Goal: Task Accomplishment & Management: Complete application form

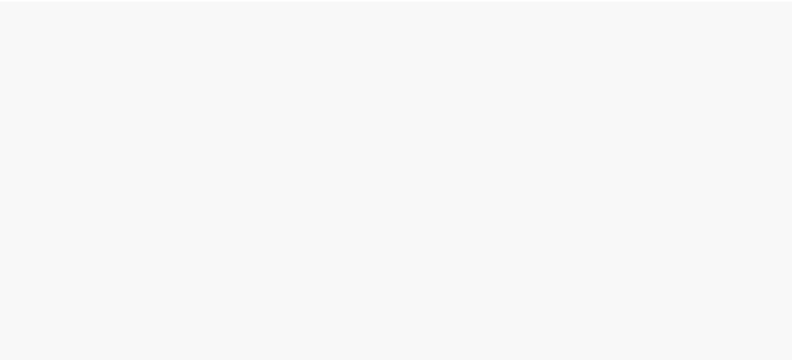
scroll to position [52, 0]
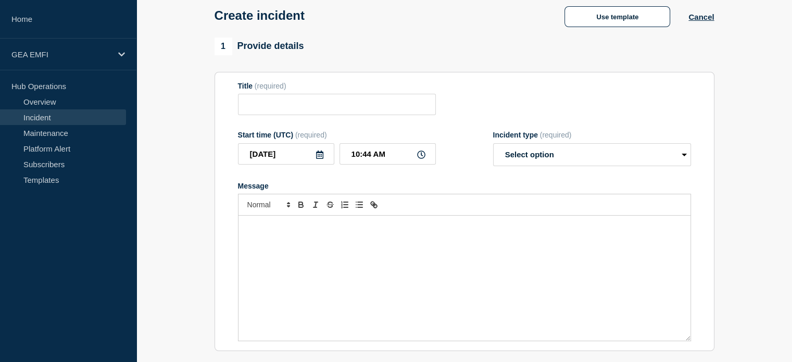
click at [283, 120] on form "Title (required) Start time (UTC) (required) [DATE] 10:44 AM Incident type (req…" at bounding box center [464, 212] width 453 height 260
click at [281, 115] on input "Title" at bounding box center [337, 104] width 198 height 21
paste input "Delay in fetching the Employee rate from GCV"
type input "Delay in fetching the Employee rate from GCV"
click at [266, 251] on div "Message" at bounding box center [465, 278] width 452 height 125
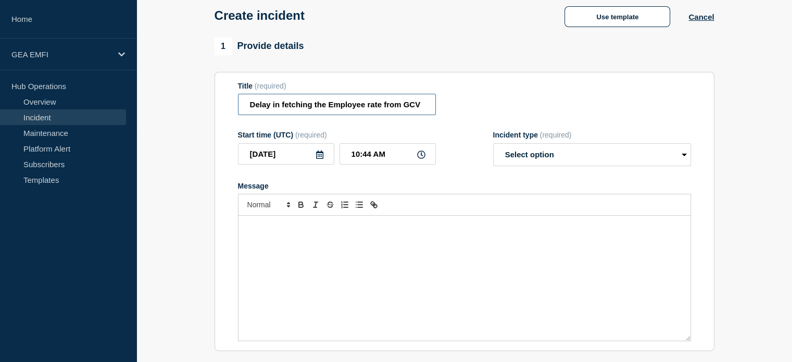
drag, startPoint x: 250, startPoint y: 107, endPoint x: 145, endPoint y: 98, distance: 104.5
click at [146, 98] on section "1 Provide details Title (required) Delay in fetching the Employee rate from GCV…" at bounding box center [464, 336] width 656 height 597
click at [245, 234] on div "Message" at bounding box center [465, 278] width 452 height 125
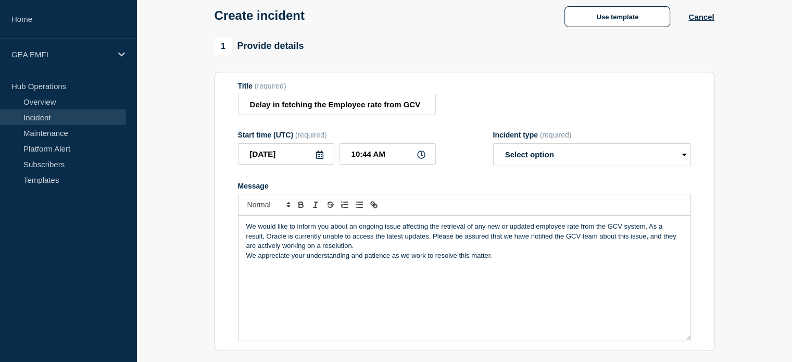
click at [417, 245] on p "We would like to inform you about an ongoing issue affecting the retrieval of a…" at bounding box center [464, 236] width 437 height 29
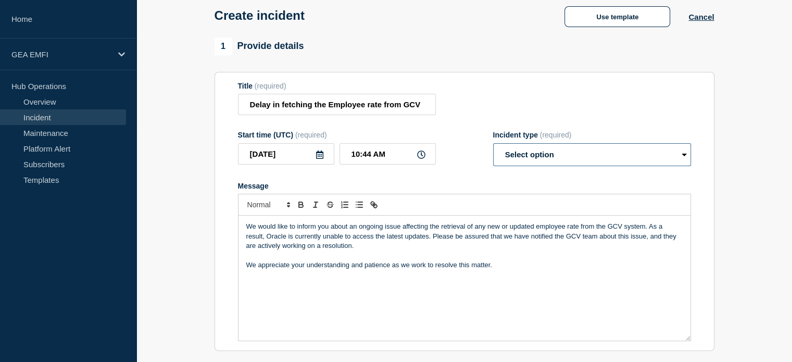
click at [532, 166] on select "Select option Investigating Identified Monitoring" at bounding box center [592, 154] width 198 height 23
select select "investigating"
click at [493, 146] on select "Select option Investigating Identified Monitoring" at bounding box center [592, 154] width 198 height 23
click at [374, 208] on icon "Toggle link" at bounding box center [376, 206] width 4 height 4
click at [373, 211] on button "Toggle link" at bounding box center [374, 204] width 15 height 13
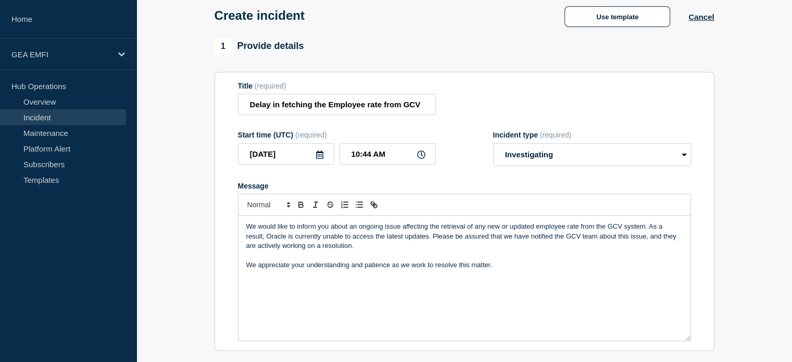
click at [383, 260] on p "Message" at bounding box center [464, 255] width 437 height 9
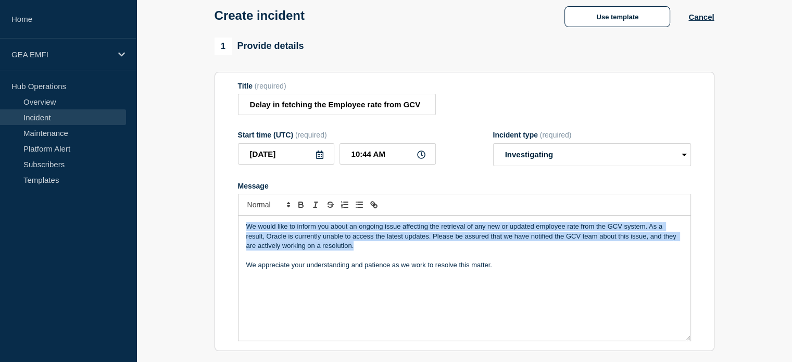
drag, startPoint x: 358, startPoint y: 247, endPoint x: 214, endPoint y: 222, distance: 145.9
click at [215, 222] on section "Title (required) Delay in fetching the Employee rate from GCV Start time (UTC) …" at bounding box center [465, 212] width 500 height 280
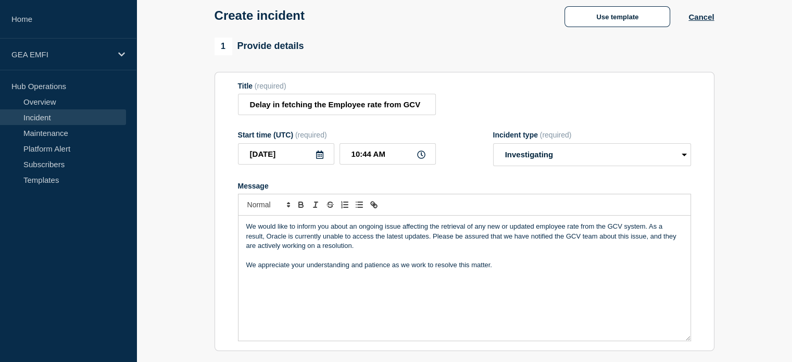
click at [357, 258] on p "Message" at bounding box center [464, 255] width 437 height 9
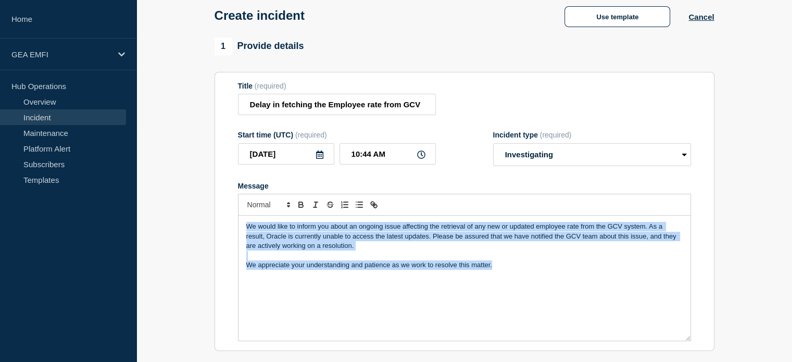
drag, startPoint x: 494, startPoint y: 276, endPoint x: 216, endPoint y: 224, distance: 282.5
click at [216, 224] on section "Title (required) Delay in fetching the Employee rate from GCV Start time (UTC) …" at bounding box center [465, 212] width 500 height 280
click at [376, 268] on p "We appreciate your understanding and patience as we work to resolve this matter." at bounding box center [464, 264] width 437 height 9
drag, startPoint x: 370, startPoint y: 251, endPoint x: 188, endPoint y: 219, distance: 185.7
click at [188, 219] on section "1 Provide details Title (required) Delay in fetching the Employee rate from GCV…" at bounding box center [464, 336] width 656 height 597
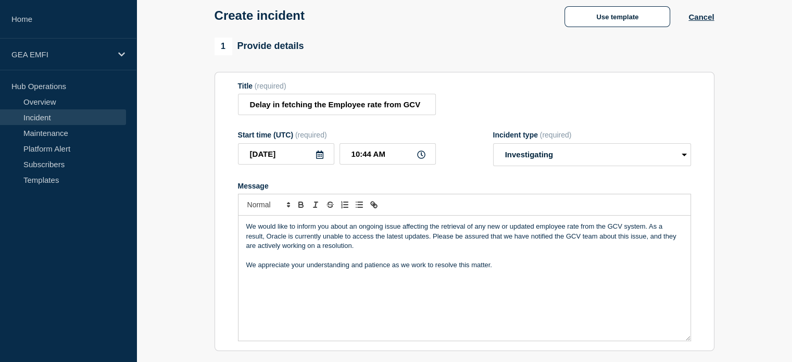
click at [323, 277] on div "We would like to inform you about an ongoing issue affecting the retrieval of a…" at bounding box center [465, 278] width 452 height 125
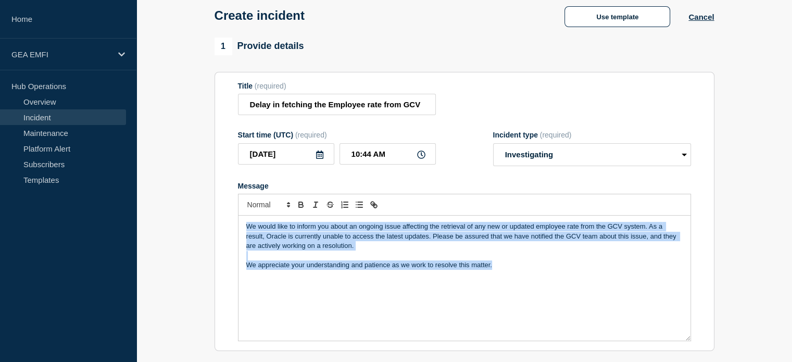
drag, startPoint x: 539, startPoint y: 276, endPoint x: 216, endPoint y: 214, distance: 328.9
click at [216, 214] on section "Title (required) Delay in fetching the Employee rate from GCV Start time (UTC) …" at bounding box center [465, 212] width 500 height 280
click at [427, 255] on p "Message" at bounding box center [464, 255] width 437 height 9
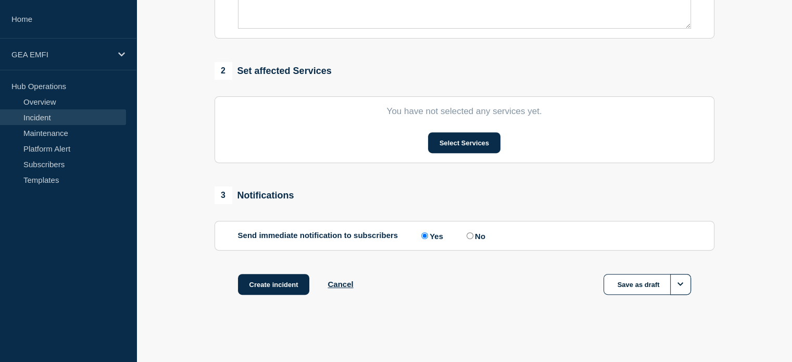
scroll to position [369, 0]
click at [450, 145] on button "Select Services" at bounding box center [464, 142] width 72 height 21
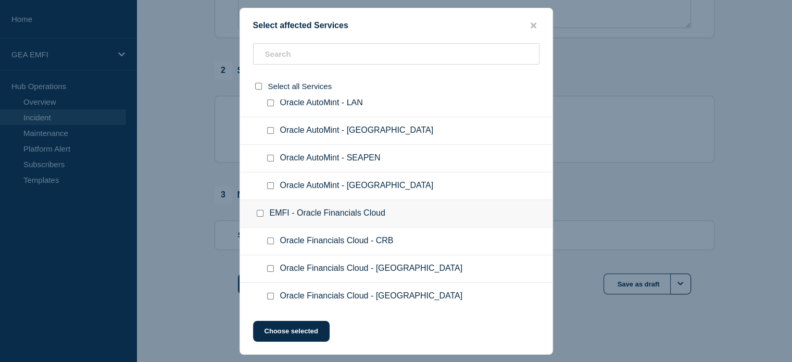
scroll to position [1511, 0]
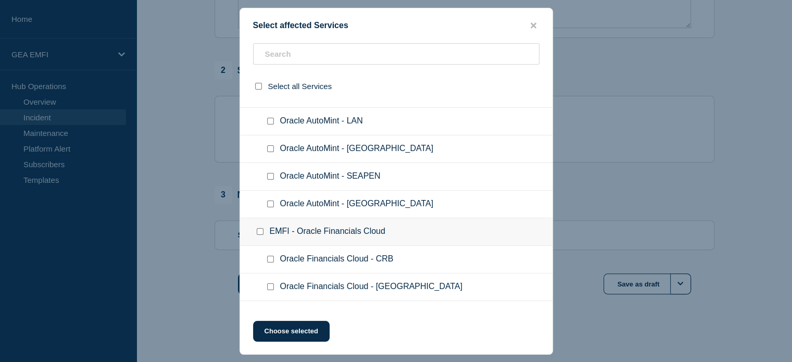
click at [257, 228] on input "EMFI - Oracle Financials Cloud checkbox" at bounding box center [260, 231] width 7 height 7
checkbox input "true"
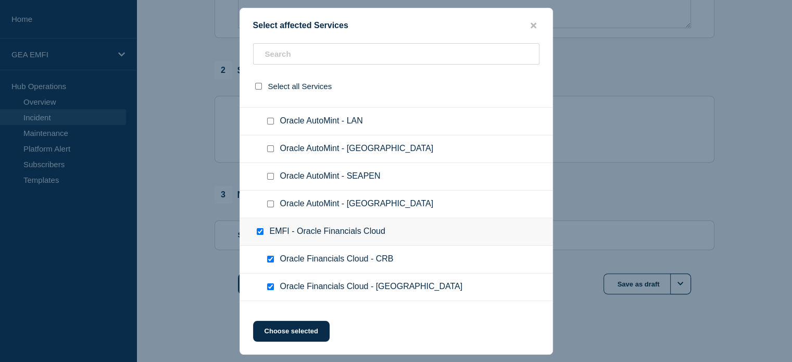
checkbox input "true"
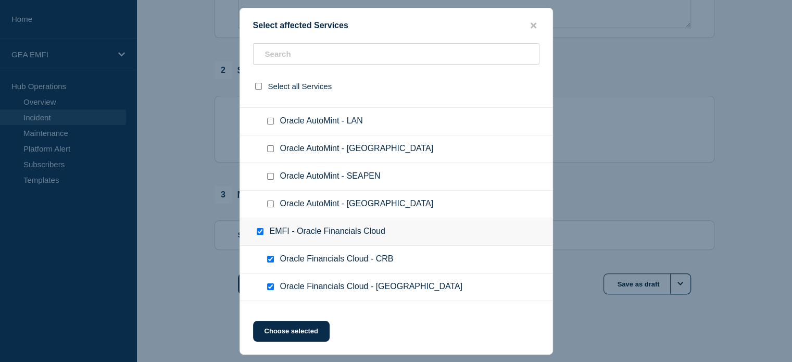
checkbox input "true"
click at [282, 333] on button "Choose selected" at bounding box center [291, 331] width 77 height 21
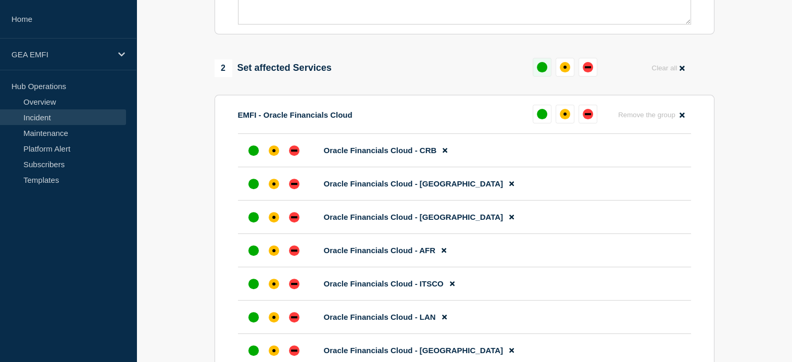
click at [545, 71] on div "up" at bounding box center [542, 67] width 10 height 10
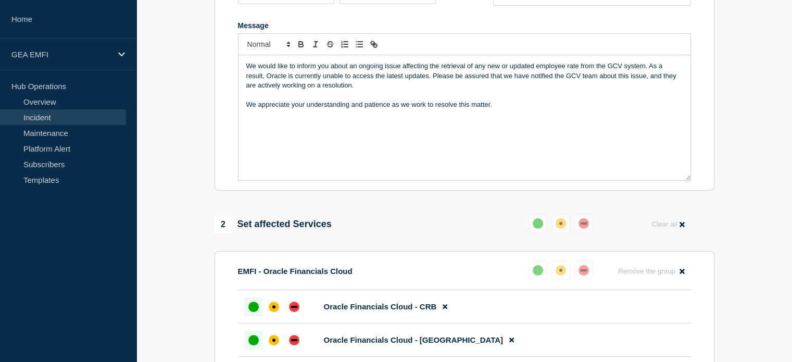
scroll to position [108, 0]
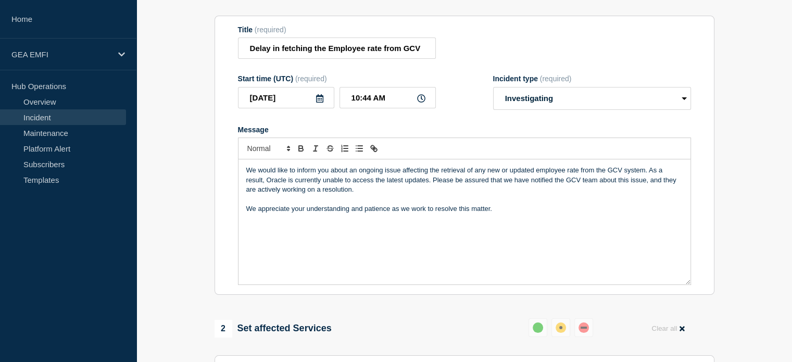
click at [545, 204] on p "Message" at bounding box center [464, 199] width 437 height 9
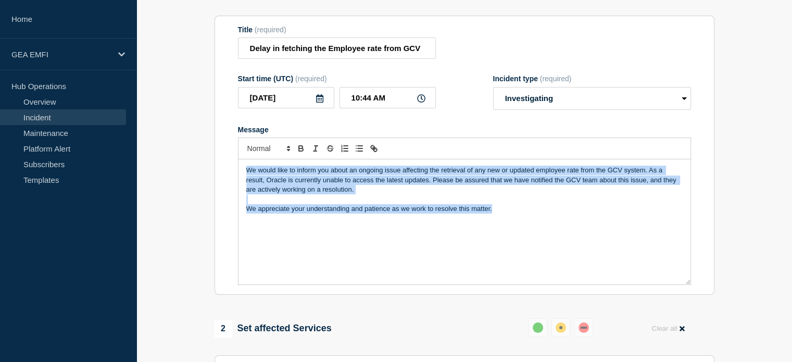
drag, startPoint x: 545, startPoint y: 213, endPoint x: 225, endPoint y: 150, distance: 326.5
click at [225, 150] on section "Title (required) Delay in fetching the Employee rate from GCV Start time (UTC) …" at bounding box center [465, 156] width 500 height 280
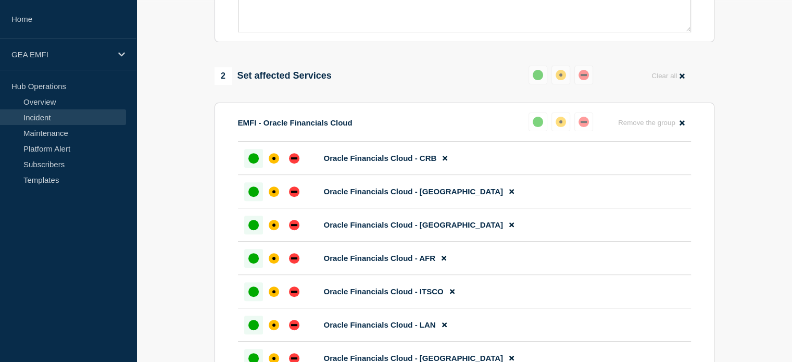
scroll to position [317, 0]
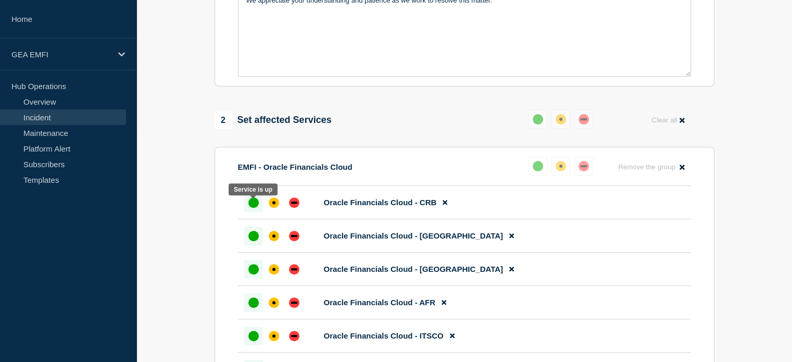
click at [254, 206] on div "up" at bounding box center [254, 202] width 10 height 10
click at [536, 169] on div "up" at bounding box center [538, 166] width 10 height 10
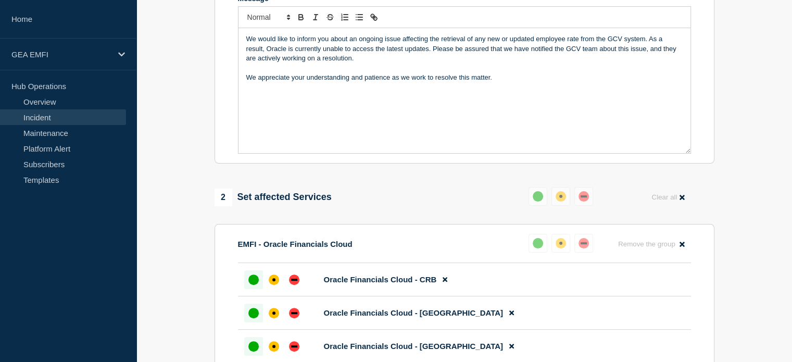
scroll to position [108, 0]
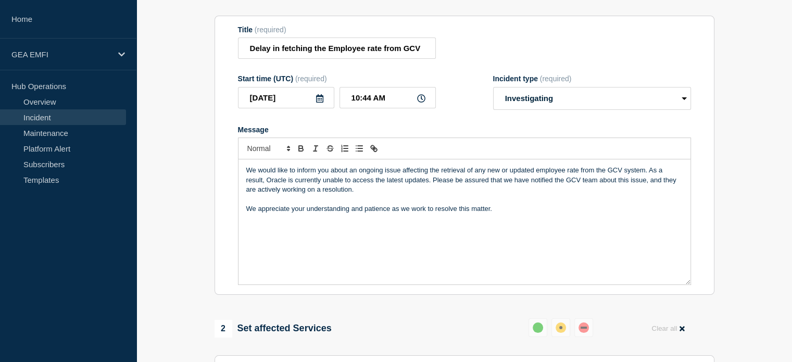
click at [644, 176] on p "We would like to inform you about an ongoing issue affecting the retrieval of a…" at bounding box center [464, 180] width 437 height 29
click at [382, 173] on p "We would like to inform you about an ongoing issue affecting the retrieval of a…" at bounding box center [464, 180] width 437 height 29
click at [478, 214] on p "We appreciate your understanding and patience as we work to resolve this matter." at bounding box center [464, 208] width 437 height 9
drag, startPoint x: 526, startPoint y: 212, endPoint x: 446, endPoint y: 205, distance: 80.0
click at [439, 205] on div "We would like to inform you about an ongoing issue affecting the retrieval of a…" at bounding box center [465, 221] width 452 height 125
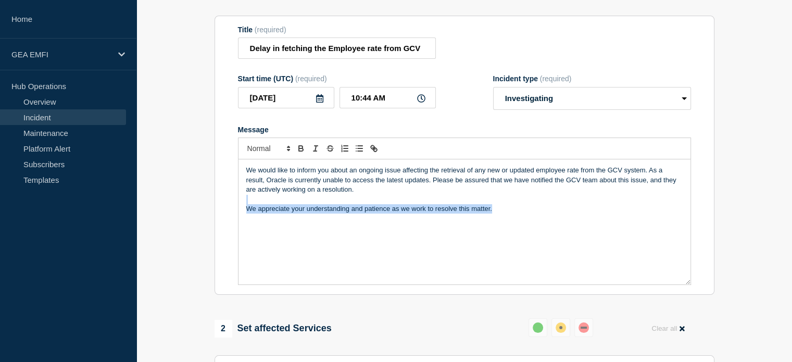
click at [513, 210] on p "We appreciate your understanding and patience as we work to resolve this matter." at bounding box center [464, 208] width 437 height 9
click at [502, 218] on div "We would like to inform you about an ongoing issue affecting the retrieval of a…" at bounding box center [465, 221] width 452 height 125
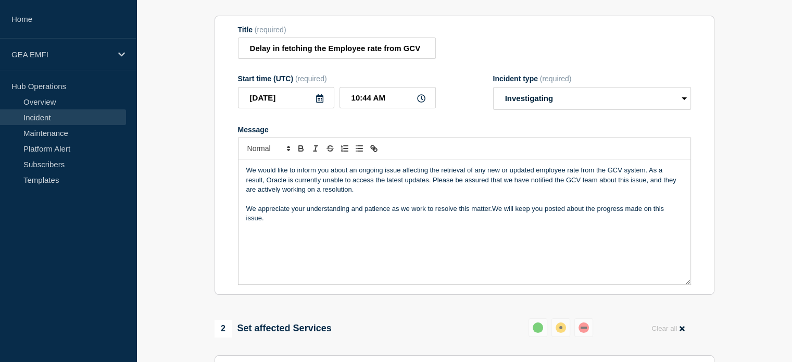
click at [492, 214] on p "We appreciate your understanding and patience as we work to resolve this matter…" at bounding box center [464, 213] width 437 height 19
click at [351, 229] on div "We would like to inform you about an ongoing issue affecting the retrieval of a…" at bounding box center [465, 221] width 452 height 125
drag, startPoint x: 492, startPoint y: 214, endPoint x: 244, endPoint y: 214, distance: 248.0
click at [244, 214] on div "We would like to inform you about an ongoing issue affecting the retrieval of a…" at bounding box center [465, 221] width 452 height 125
click at [436, 212] on p "We will keep you posted about the progress made on this issue.We appreciate you…" at bounding box center [464, 213] width 437 height 19
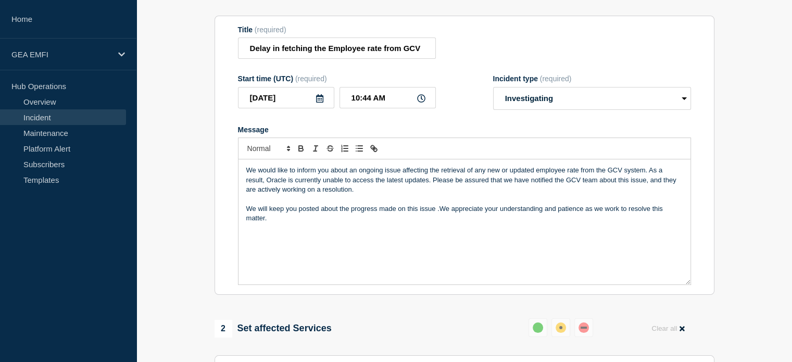
click at [447, 232] on div "We would like to inform you about an ongoing issue affecting the retrieval of a…" at bounding box center [465, 221] width 452 height 125
click at [438, 215] on p "We will keep you posted about the progress made on this issue .We appreciate yo…" at bounding box center [464, 213] width 437 height 19
click at [384, 238] on div "We would like to inform you about an ongoing issue affecting the retrieval of a…" at bounding box center [465, 221] width 452 height 125
click at [384, 228] on div "We would like to inform you about an ongoing issue affecting the retrieval of a…" at bounding box center [465, 221] width 452 height 125
click at [387, 221] on p "We will keep you posted about the progress made on this issue. We appreciate yo…" at bounding box center [464, 213] width 437 height 19
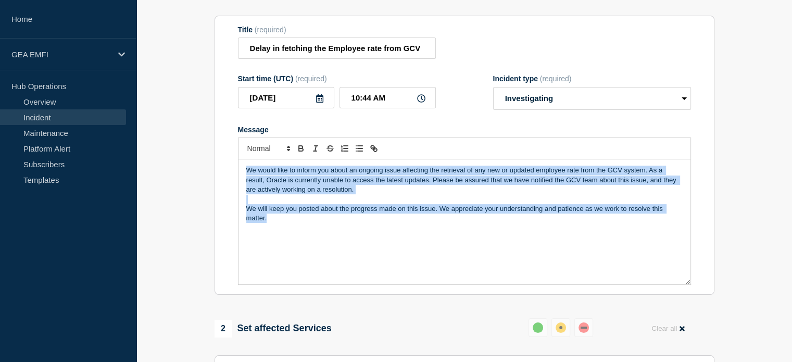
drag, startPoint x: 276, startPoint y: 220, endPoint x: 225, endPoint y: 141, distance: 94.7
click at [225, 141] on section "Title (required) Delay in fetching the Employee rate from GCV Start time (UTC) …" at bounding box center [465, 156] width 500 height 280
click at [303, 218] on p "We will keep you posted about the progress made on this issue. We appreciate yo…" at bounding box center [464, 213] width 437 height 19
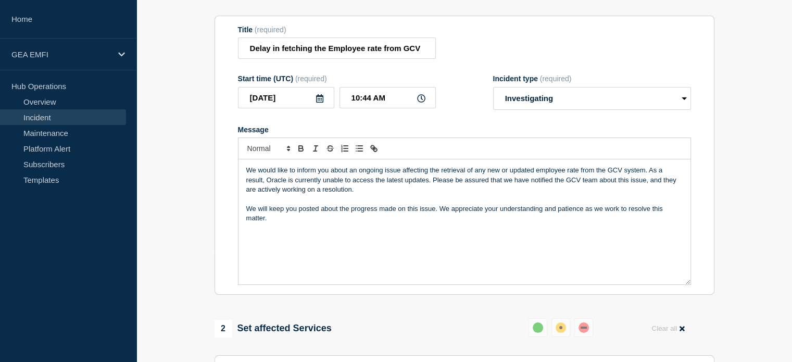
click at [292, 231] on div "We would like to inform you about an ongoing issue affecting the retrieval of a…" at bounding box center [465, 221] width 452 height 125
click at [271, 222] on p "We will keep you posted about the progress made on this issue. We appreciate yo…" at bounding box center [464, 213] width 437 height 19
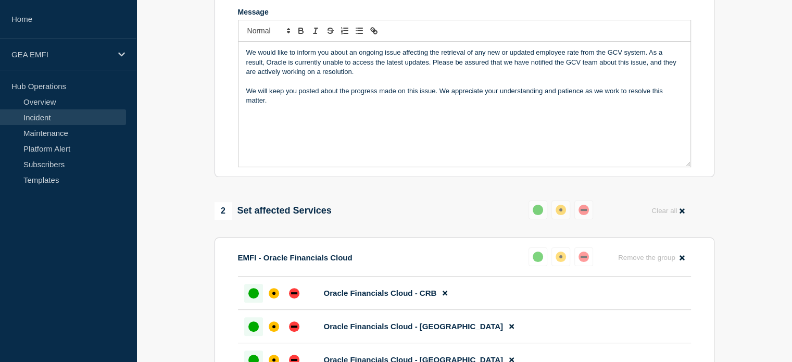
scroll to position [70, 0]
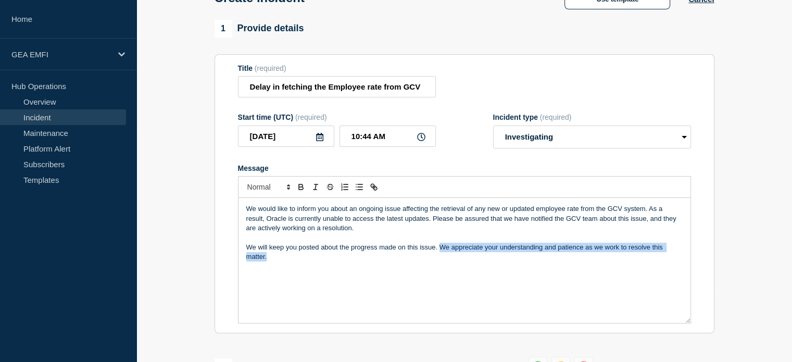
drag, startPoint x: 439, startPoint y: 250, endPoint x: 469, endPoint y: 268, distance: 34.8
click at [469, 268] on div "We would like to inform you about an ongoing issue affecting the retrieval of a…" at bounding box center [465, 260] width 452 height 125
click at [287, 280] on div "We would like to inform you about an ongoing issue affecting the retrieval of a…" at bounding box center [465, 260] width 452 height 125
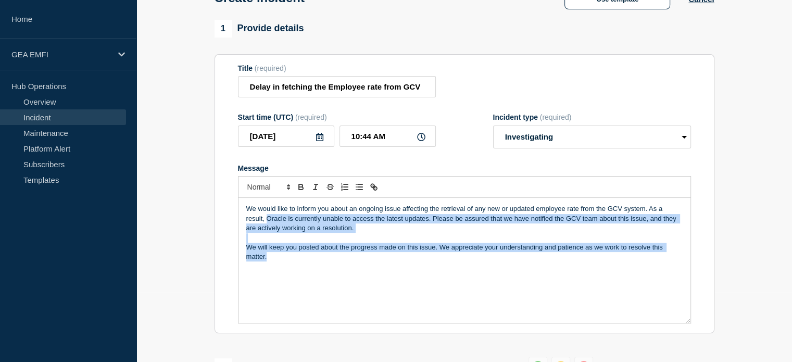
drag, startPoint x: 283, startPoint y: 269, endPoint x: 225, endPoint y: 221, distance: 75.5
click at [226, 221] on section "Title (required) Delay in fetching the Employee rate from GCV Start time (UTC) …" at bounding box center [465, 194] width 500 height 280
click at [331, 259] on p "We will keep you posted about the progress made on this issue. We appreciate yo…" at bounding box center [464, 252] width 437 height 19
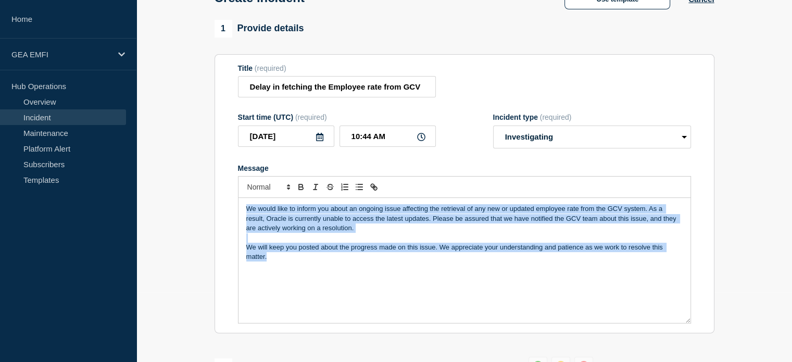
drag, startPoint x: 331, startPoint y: 268, endPoint x: 215, endPoint y: 201, distance: 134.5
click at [215, 201] on section "Title (required) Delay in fetching the Employee rate from GCV Start time (UTC) …" at bounding box center [465, 194] width 500 height 280
click at [390, 267] on div "We would like to inform you about an ongoing issue affecting the retrieval of a…" at bounding box center [465, 260] width 452 height 125
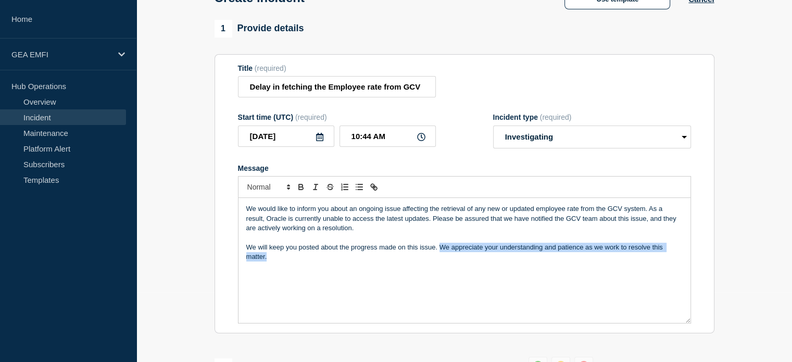
drag, startPoint x: 439, startPoint y: 250, endPoint x: 518, endPoint y: 314, distance: 101.9
click at [518, 314] on div "We would like to inform you about an ongoing issue affecting the retrieval of a…" at bounding box center [465, 260] width 452 height 125
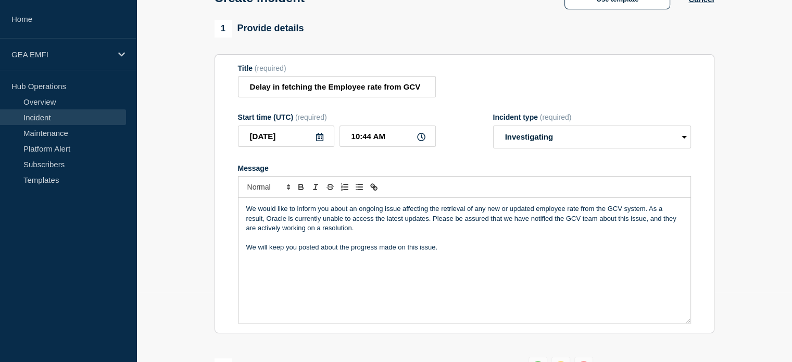
click at [450, 258] on div "We would like to inform you about an ongoing issue affecting the retrieval of a…" at bounding box center [465, 260] width 452 height 125
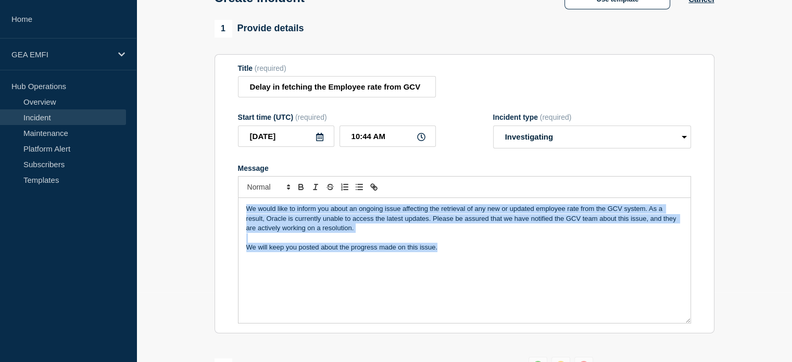
drag, startPoint x: 454, startPoint y: 253, endPoint x: 232, endPoint y: 210, distance: 226.5
click at [232, 210] on section "Title (required) Delay in fetching the Employee rate from GCV Start time (UTC) …" at bounding box center [465, 194] width 500 height 280
click at [421, 280] on div "We would like to inform you about an ongoing issue affecting the retrieval of a…" at bounding box center [465, 260] width 452 height 125
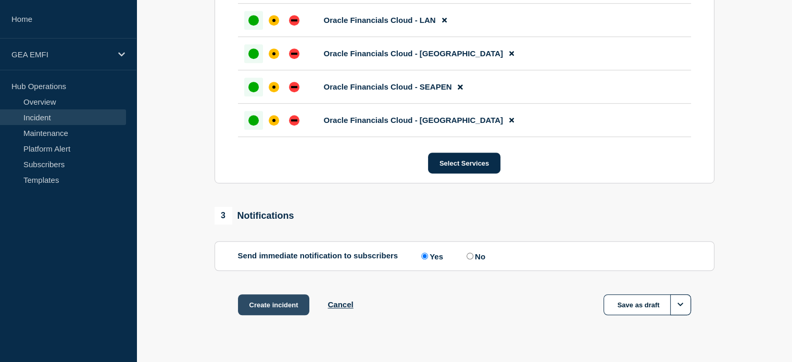
scroll to position [695, 0]
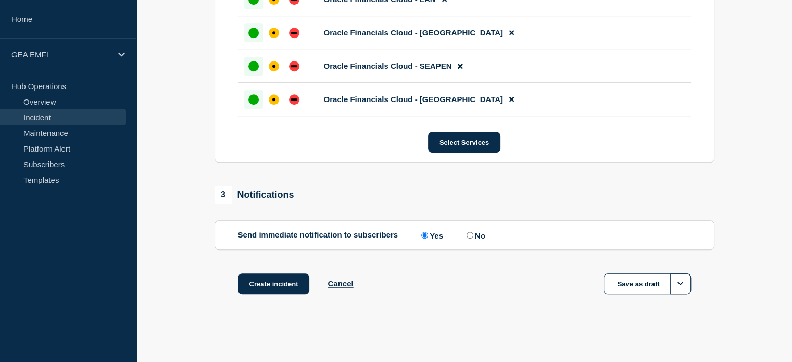
drag, startPoint x: 266, startPoint y: 281, endPoint x: 304, endPoint y: 189, distance: 100.4
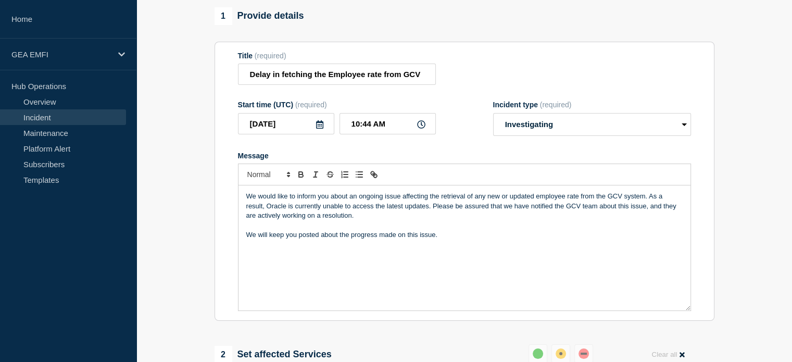
scroll to position [70, 0]
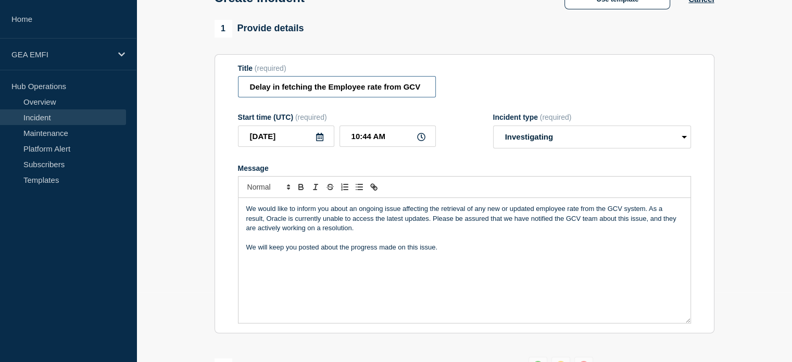
click at [361, 82] on input "Delay in fetching the Employee rate from GCV" at bounding box center [337, 86] width 198 height 21
drag, startPoint x: 260, startPoint y: 89, endPoint x: 233, endPoint y: 91, distance: 26.6
click at [233, 91] on section "Title (required) v Start time (UTC) (required) [DATE] 10:44 AM Incident type (r…" at bounding box center [465, 194] width 500 height 280
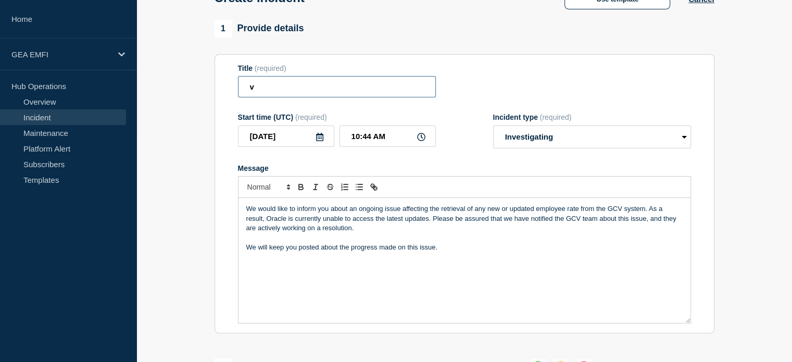
paste input "GCV Employee rate retrieval delayed."
click at [267, 88] on input "GCV Employee rate retrieval delayed." at bounding box center [337, 86] width 198 height 21
click at [423, 93] on input "GCV to Oracle Employee rate retrieval delayed." at bounding box center [337, 86] width 198 height 21
type input "GCV to Oracle Employee rate retrieval delayed"
click at [525, 225] on p "We would like to inform you about an ongoing issue affecting the retrieval of a…" at bounding box center [464, 218] width 437 height 29
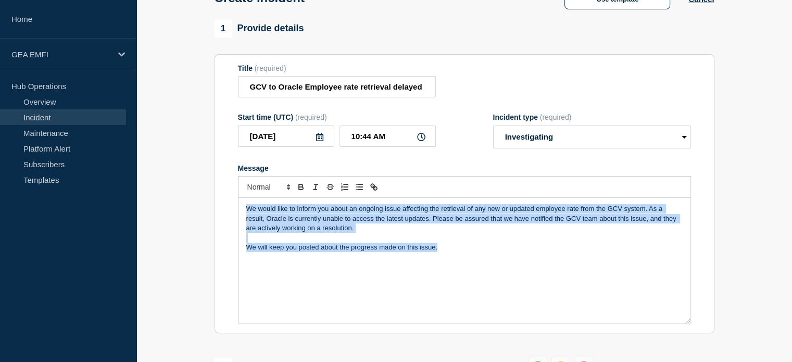
drag, startPoint x: 452, startPoint y: 253, endPoint x: 164, endPoint y: 163, distance: 301.9
click at [477, 252] on p "We will keep you posted about the progress made on this issue." at bounding box center [464, 247] width 437 height 9
drag, startPoint x: 387, startPoint y: 243, endPoint x: 217, endPoint y: 201, distance: 174.6
click at [217, 201] on section "Title (required) GCV to Oracle Employee rate retrieval delayed Start time (UTC)…" at bounding box center [465, 194] width 500 height 280
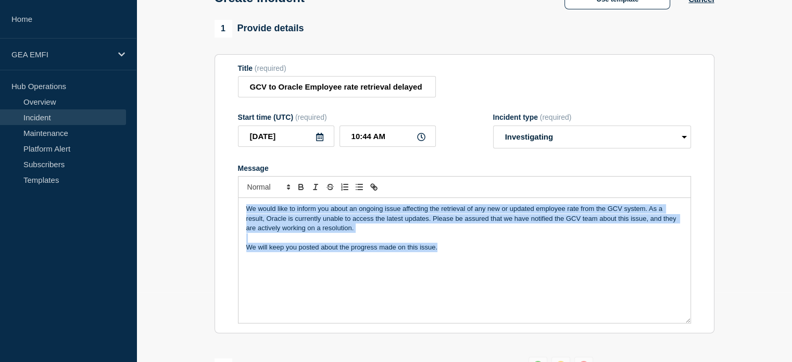
click at [370, 246] on p "We will keep you posted about the progress made on this issue." at bounding box center [464, 247] width 437 height 9
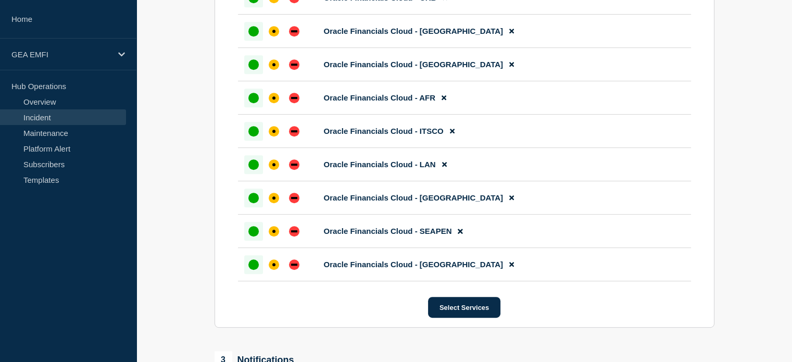
scroll to position [677, 0]
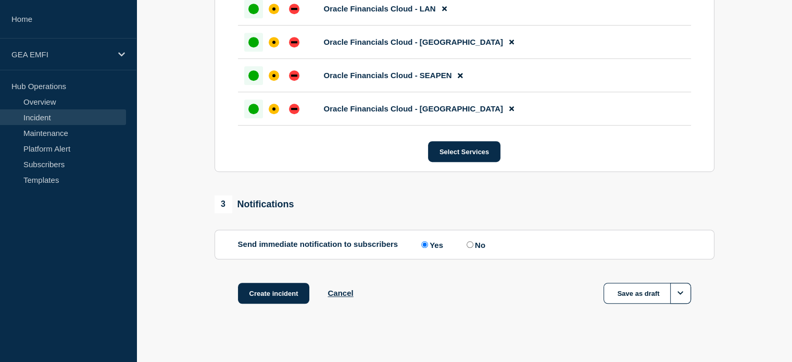
drag, startPoint x: 289, startPoint y: 299, endPoint x: 308, endPoint y: 214, distance: 86.7
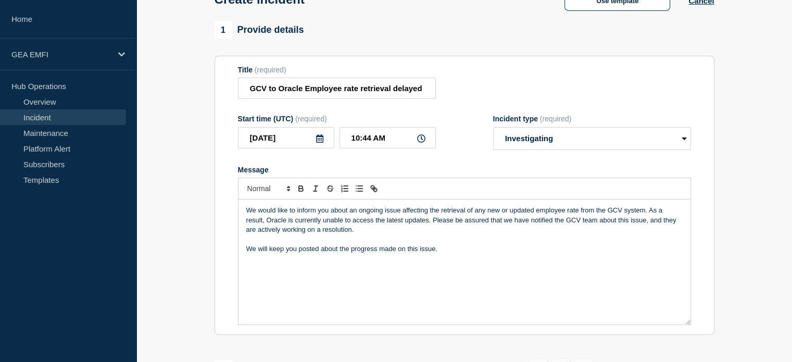
scroll to position [52, 0]
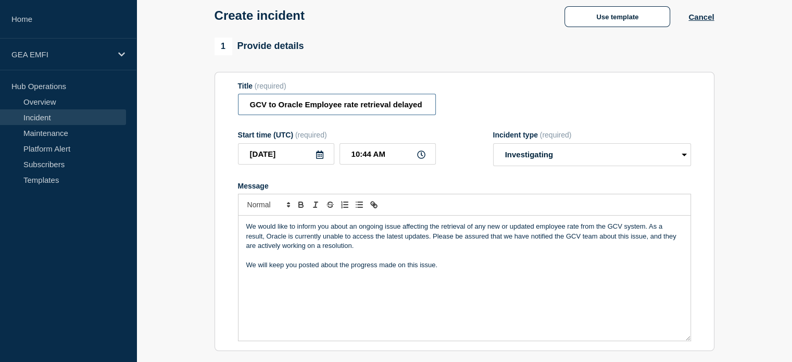
drag, startPoint x: 249, startPoint y: 106, endPoint x: 478, endPoint y: 106, distance: 229.8
click at [478, 106] on div "Title (required) GCV to Oracle Employee rate retrieval delayed" at bounding box center [464, 99] width 453 height 34
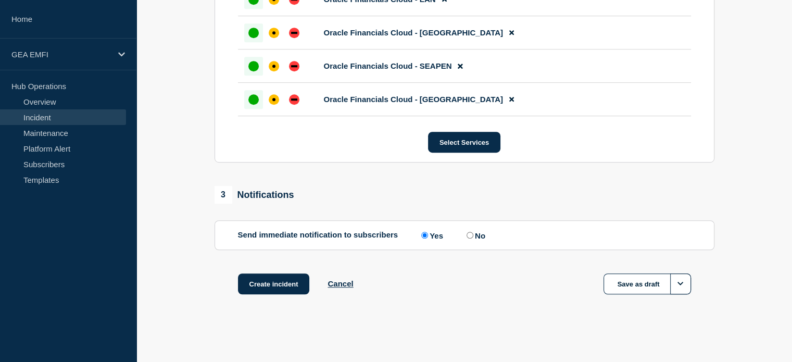
scroll to position [695, 0]
drag, startPoint x: 276, startPoint y: 290, endPoint x: 314, endPoint y: 183, distance: 113.4
click at [263, 282] on button "Create incident" at bounding box center [274, 284] width 72 height 21
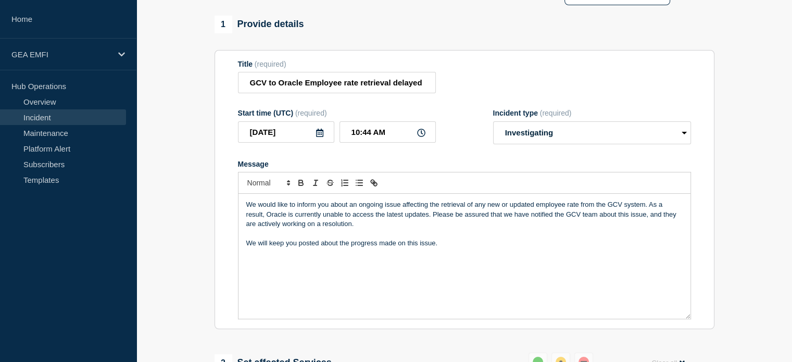
scroll to position [0, 0]
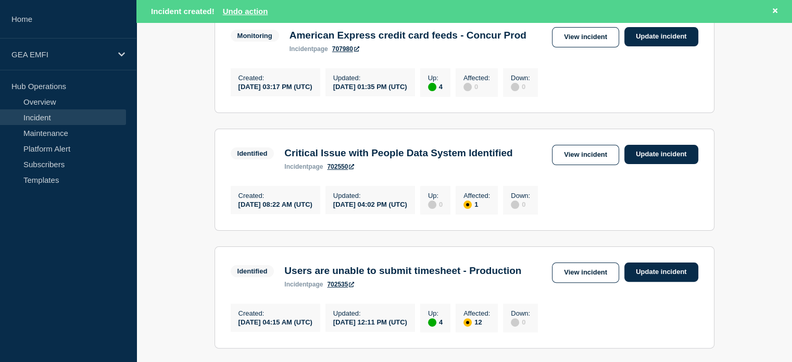
scroll to position [208, 0]
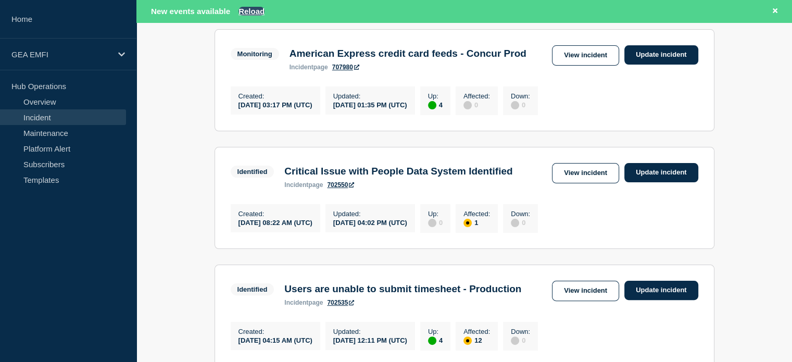
click at [256, 10] on button "Reload" at bounding box center [252, 11] width 26 height 9
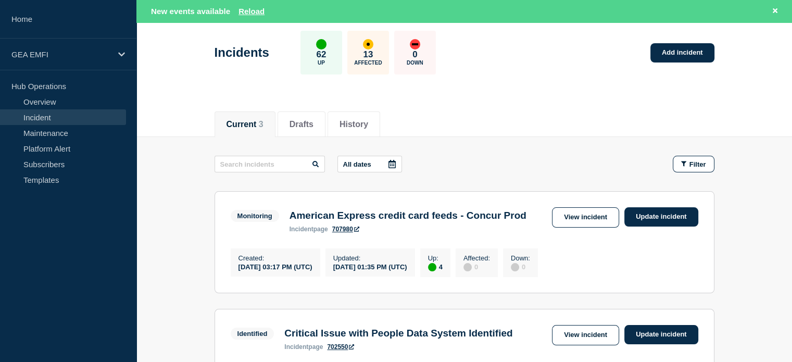
scroll to position [0, 0]
